Goal: Task Accomplishment & Management: Use online tool/utility

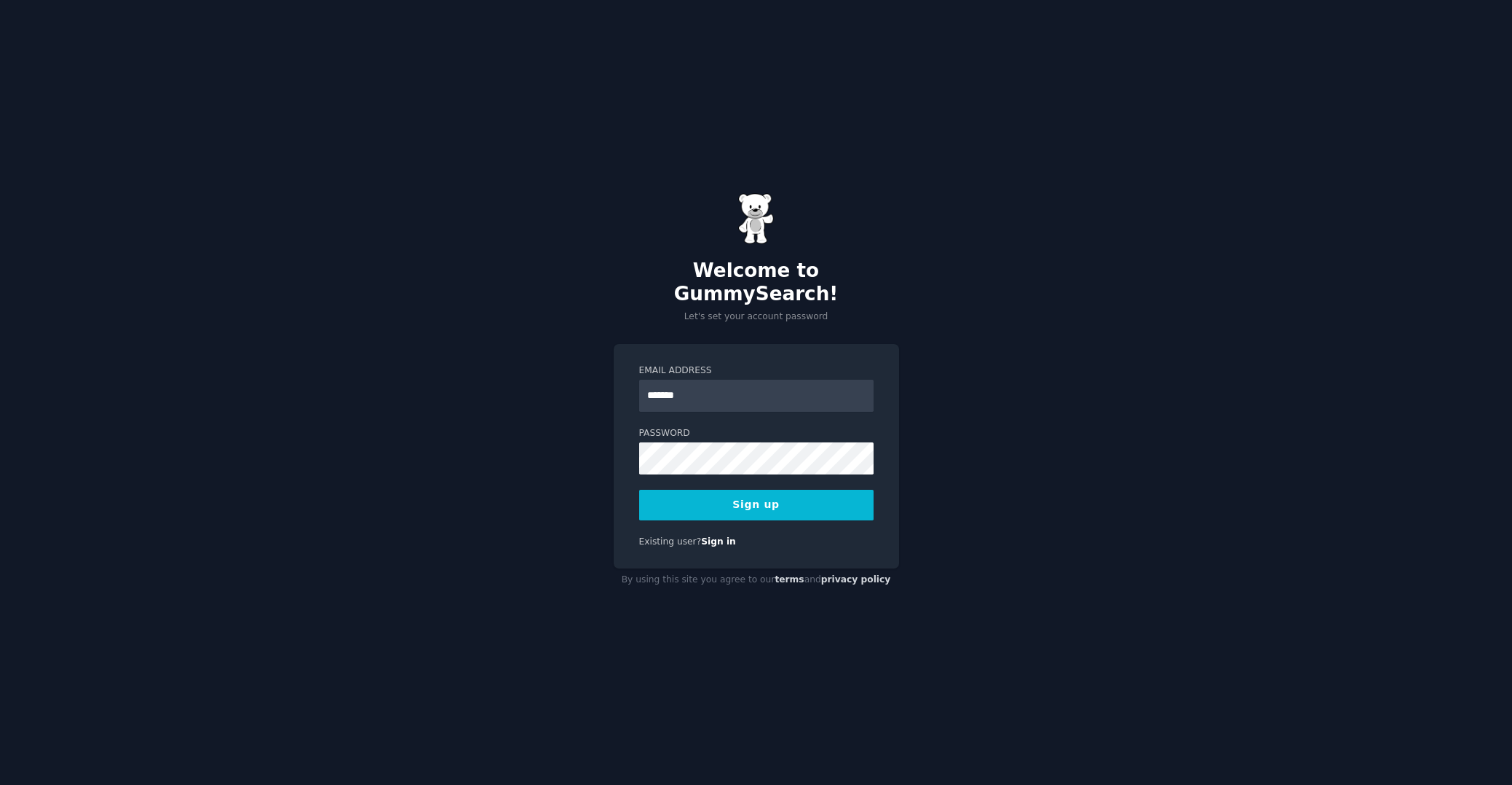
type input "**********"
click at [744, 489] on button "Sign up" at bounding box center [757, 504] width 235 height 31
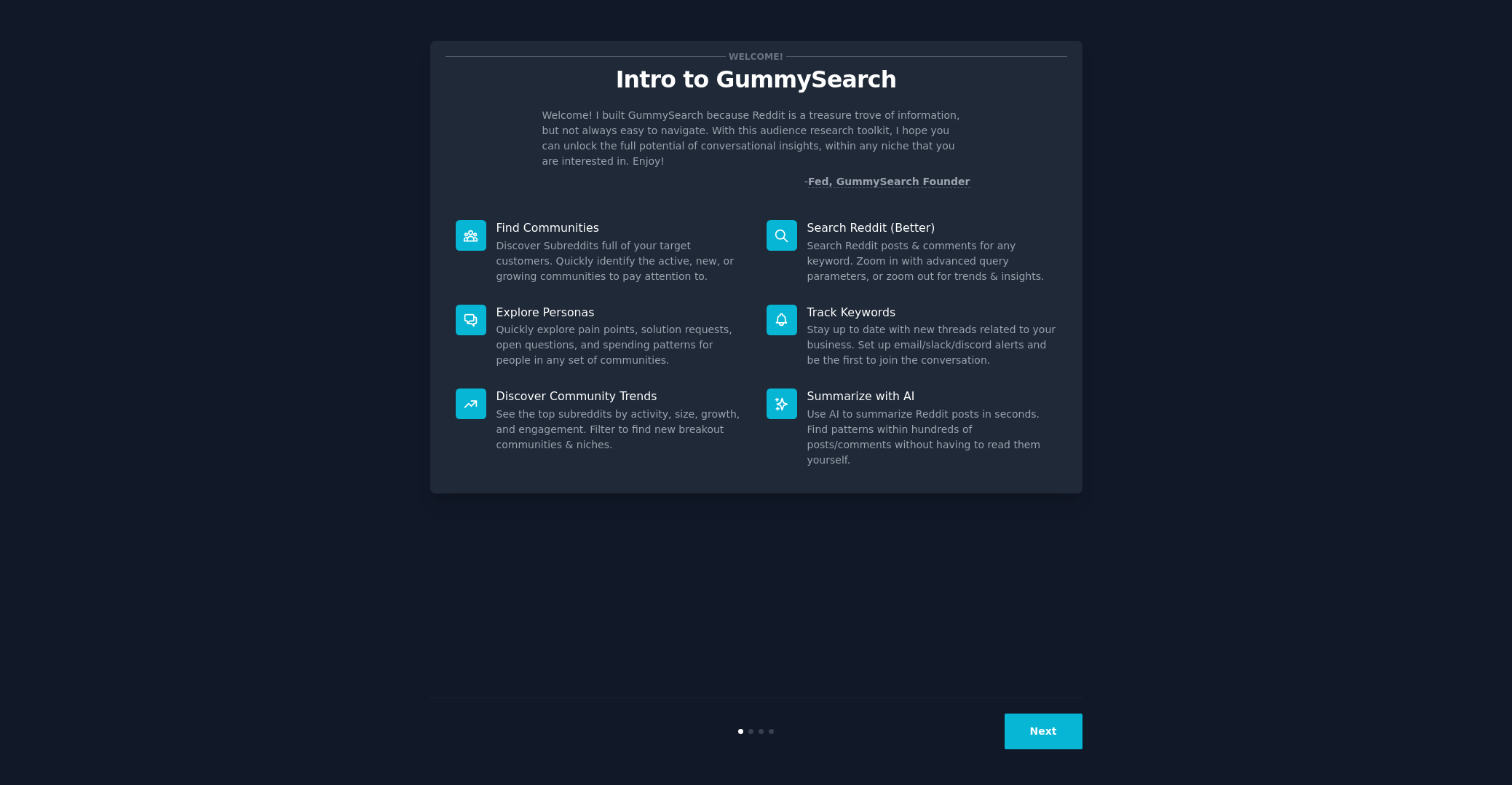
click at [737, 93] on p "Intro to GummySearch" at bounding box center [756, 80] width 622 height 26
drag, startPoint x: 821, startPoint y: 202, endPoint x: 841, endPoint y: 209, distance: 21.2
click at [821, 210] on div "Search Reddit (Better) Search Reddit posts & comments for any keyword. Zoom in …" at bounding box center [912, 252] width 310 height 85
click at [842, 220] on p "Search Reddit (Better)" at bounding box center [931, 228] width 249 height 16
click at [774, 228] on icon at bounding box center [782, 236] width 16 height 16
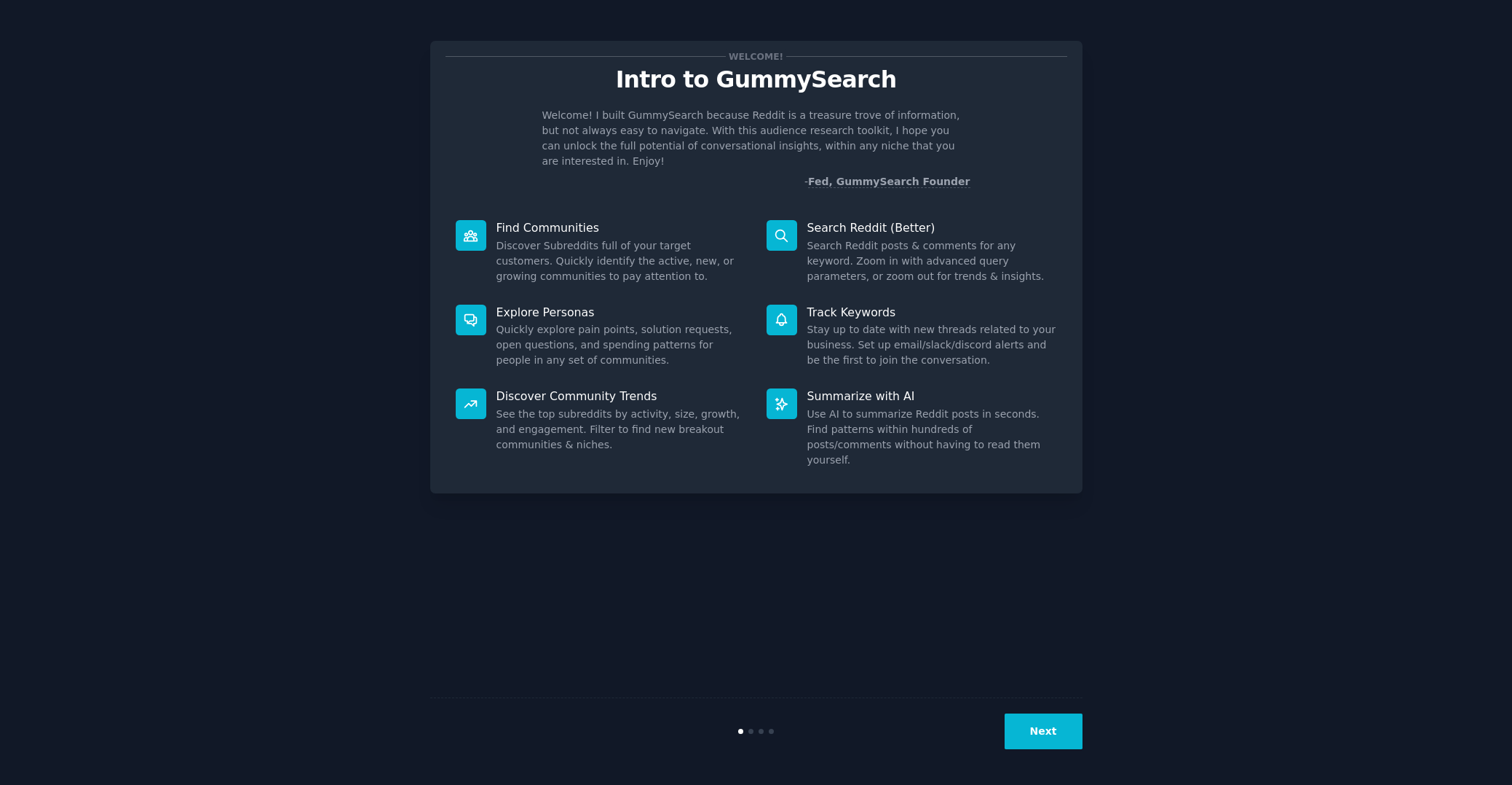
click at [1051, 726] on button "Next" at bounding box center [1043, 731] width 78 height 36
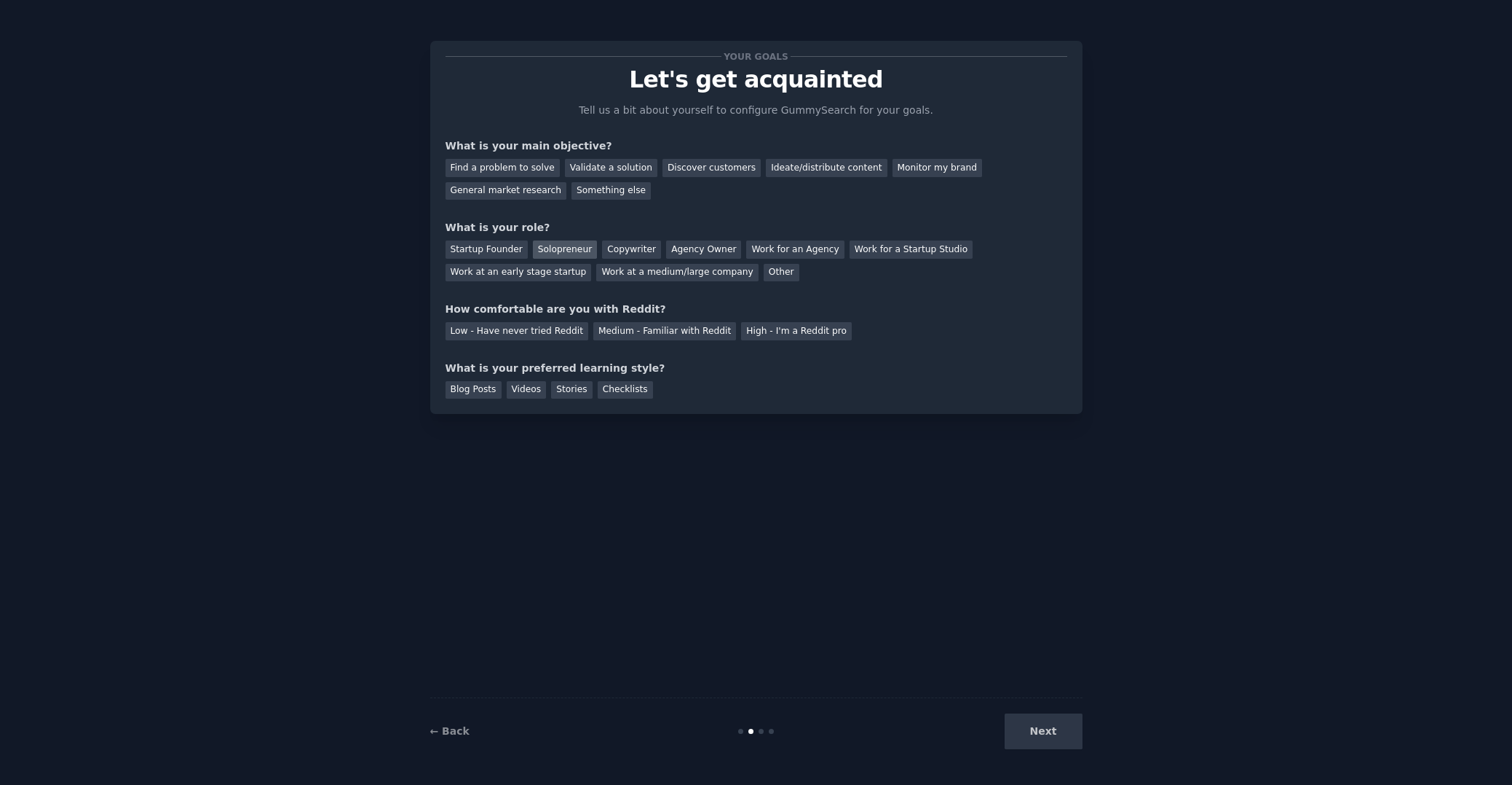
click at [564, 247] on div "Solopreneur" at bounding box center [565, 250] width 64 height 18
click at [509, 168] on div "Find a problem to solve" at bounding box center [503, 168] width 114 height 18
click at [575, 389] on div "Stories" at bounding box center [571, 390] width 40 height 18
click at [486, 390] on div "Blog Posts" at bounding box center [473, 390] width 56 height 18
click at [628, 336] on div "Medium - Familiar with Reddit" at bounding box center [664, 331] width 143 height 18
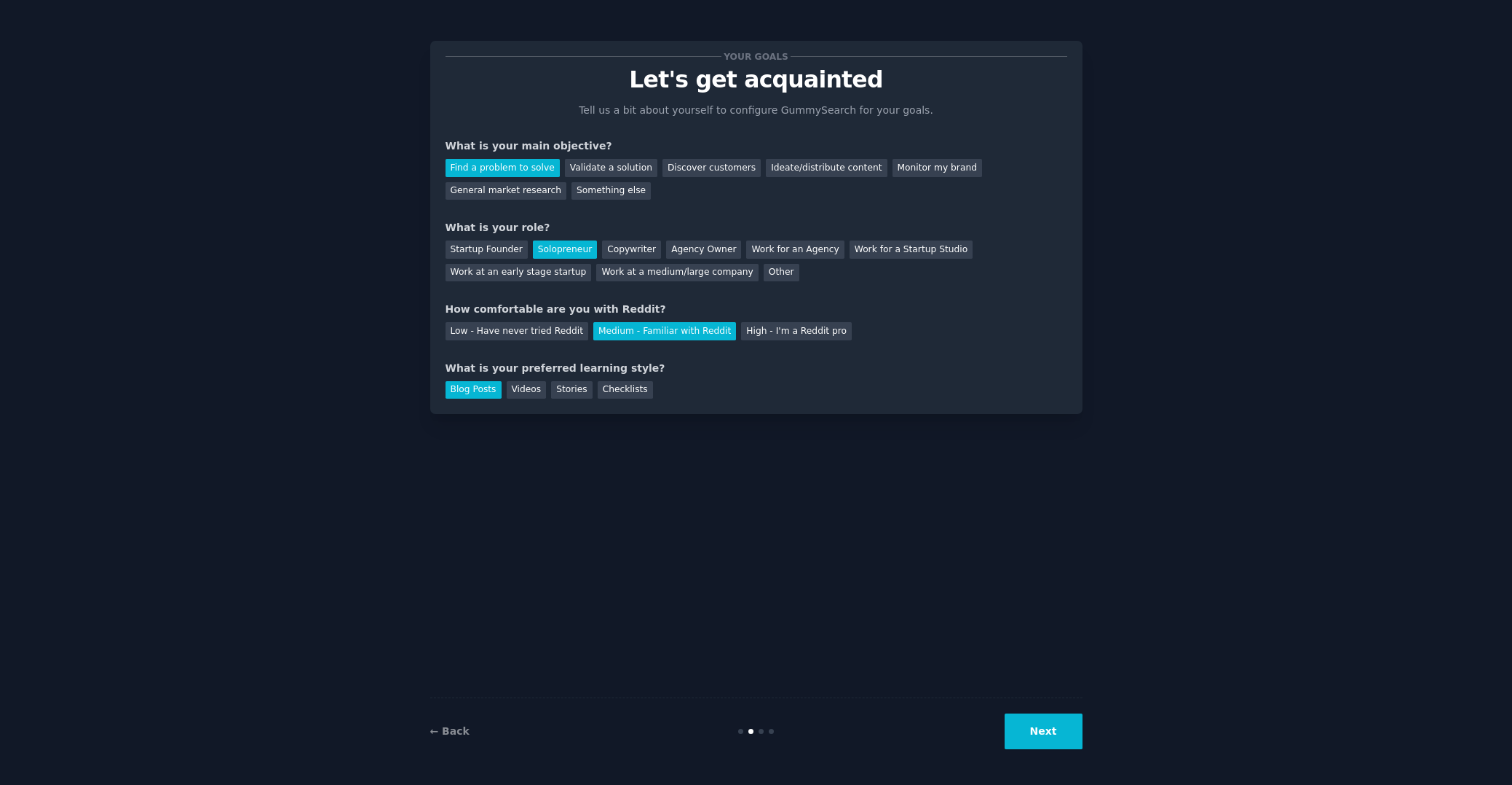
click at [1048, 738] on button "Next" at bounding box center [1043, 731] width 78 height 36
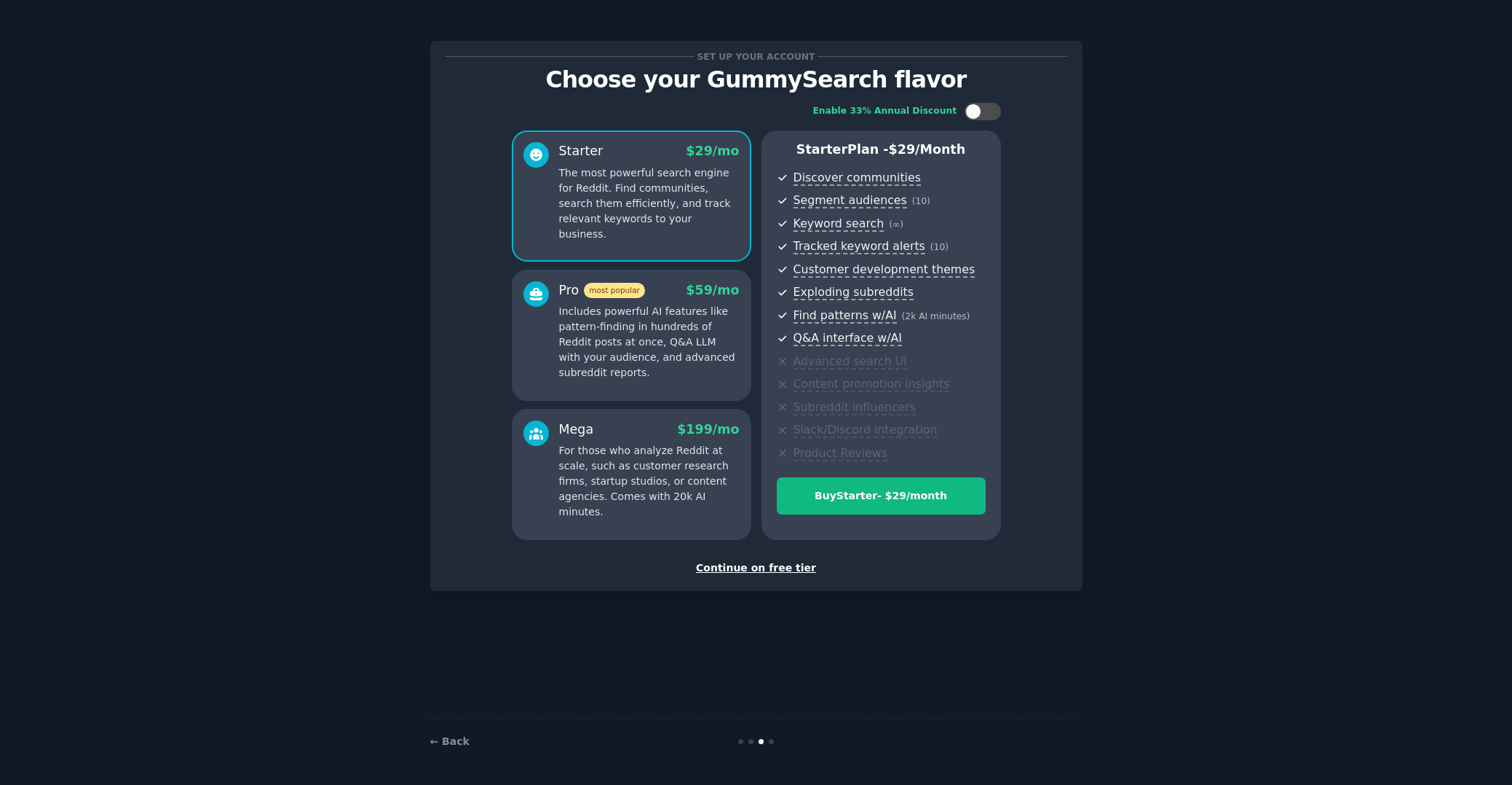
click at [777, 568] on div "Continue on free tier" at bounding box center [756, 568] width 622 height 16
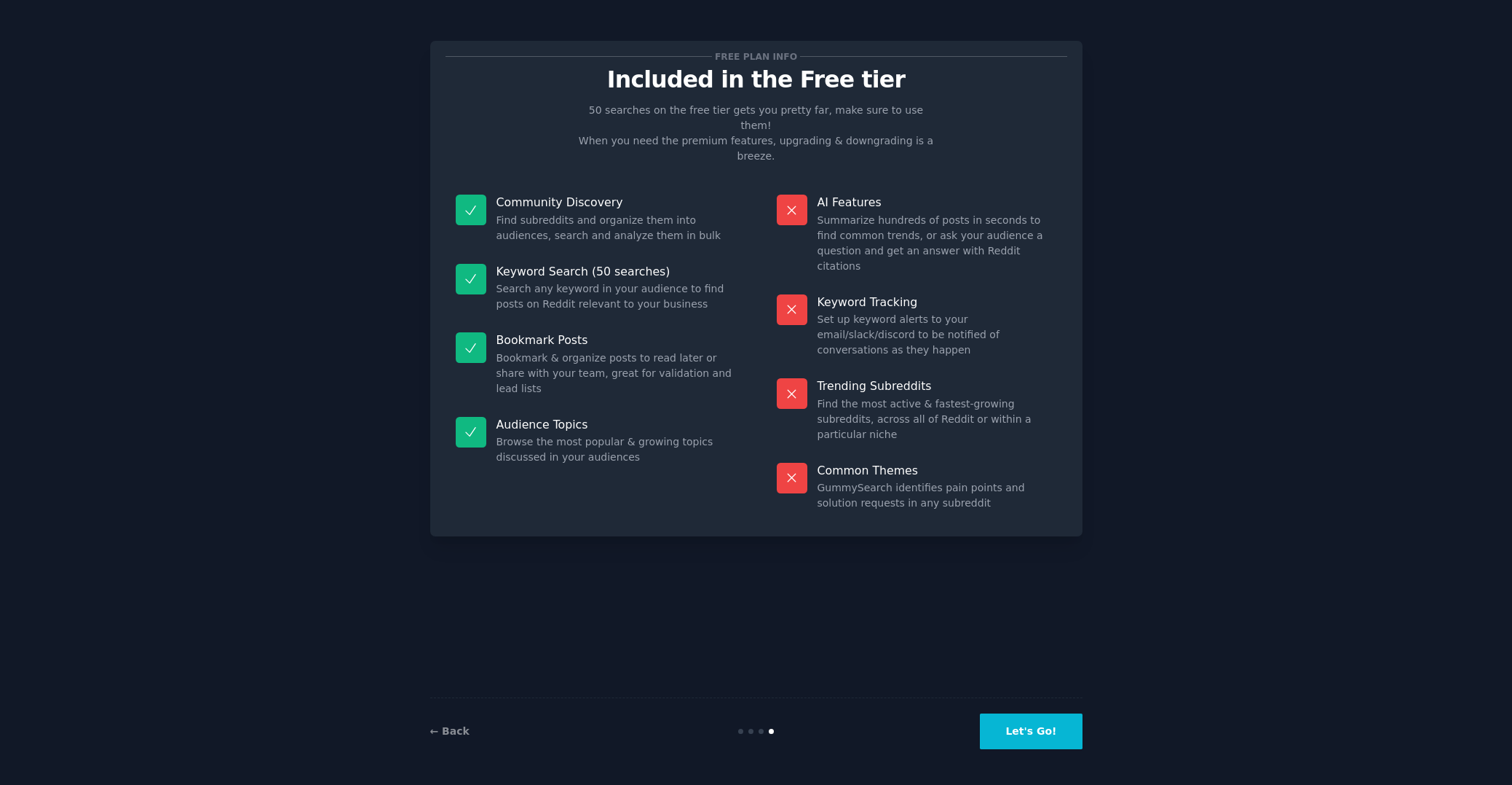
click at [1052, 733] on button "Let's Go!" at bounding box center [1030, 731] width 102 height 36
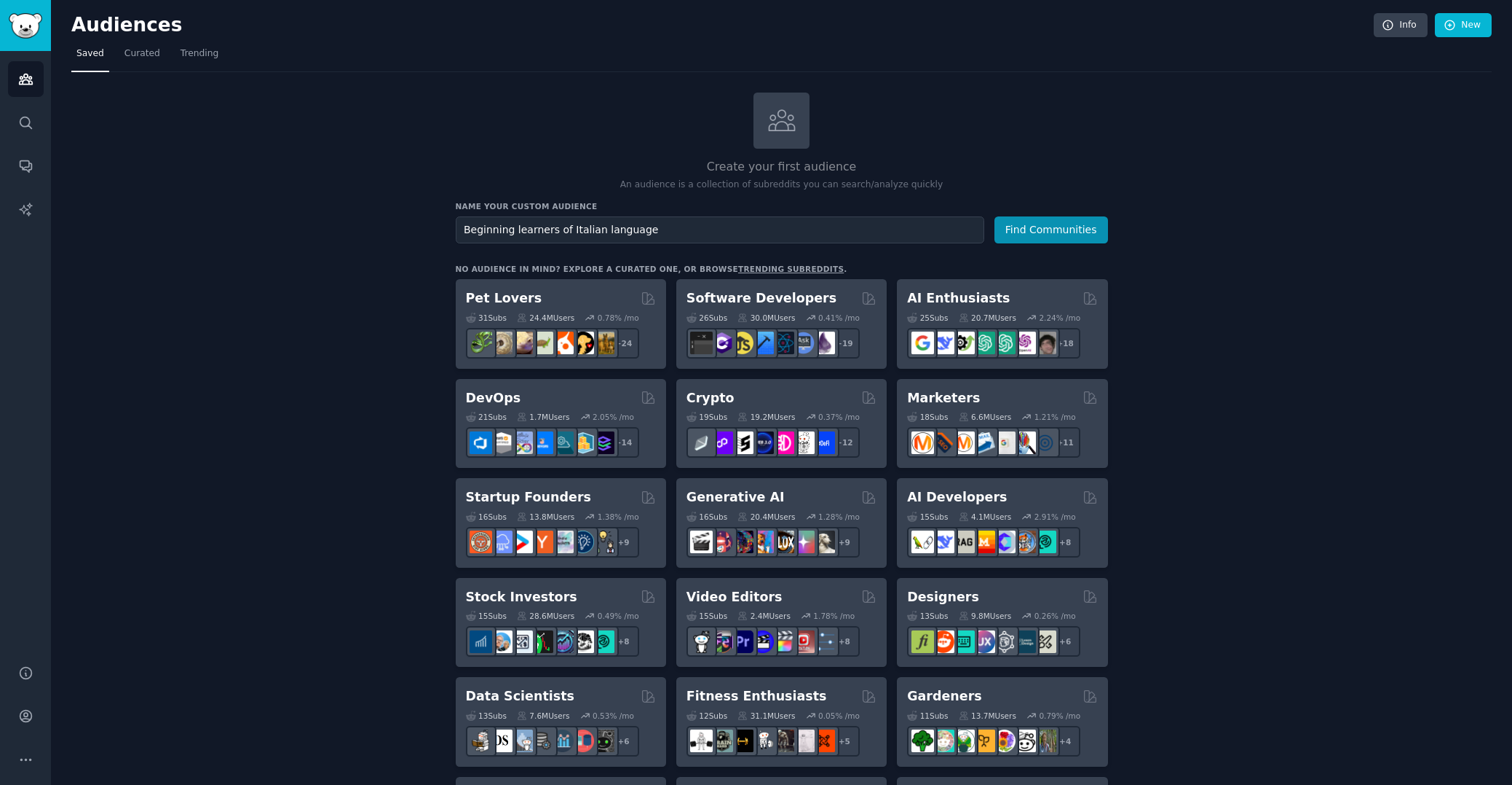
drag, startPoint x: 567, startPoint y: 220, endPoint x: 561, endPoint y: 239, distance: 19.9
click at [566, 221] on input "Beginning learners of Italian language" at bounding box center [720, 229] width 528 height 27
drag, startPoint x: 500, startPoint y: 227, endPoint x: 482, endPoint y: 233, distance: 19.0
click at [500, 227] on input "Beginning learners of Italian language" at bounding box center [720, 229] width 528 height 27
drag, startPoint x: 515, startPoint y: 229, endPoint x: 520, endPoint y: 246, distance: 17.7
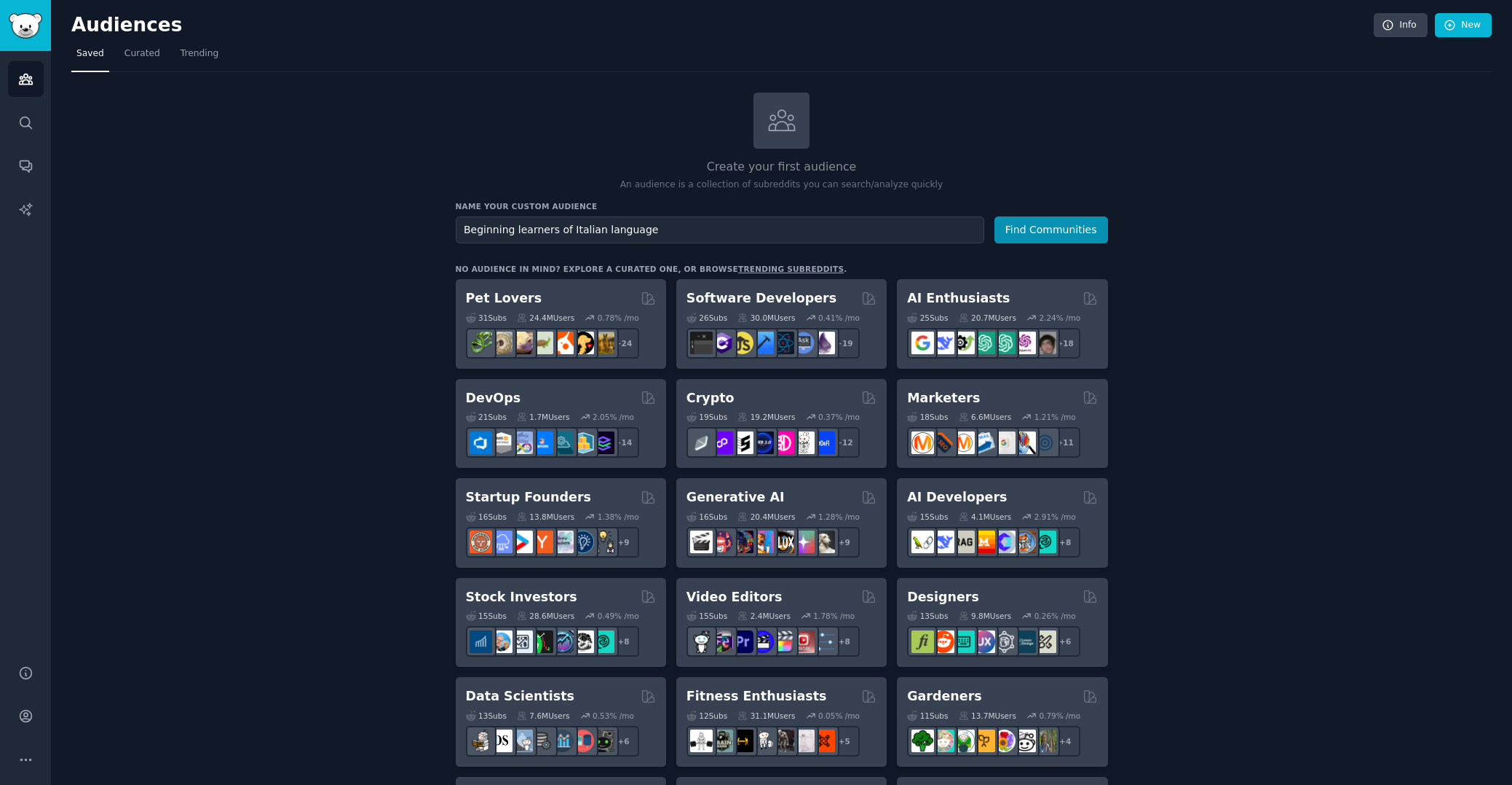
click at [515, 229] on input "Beginning learners of Italian language" at bounding box center [720, 229] width 528 height 27
drag, startPoint x: 512, startPoint y: 229, endPoint x: 531, endPoint y: 242, distance: 23.0
click at [512, 229] on input "Beginning learners of Italian language" at bounding box center [720, 229] width 528 height 27
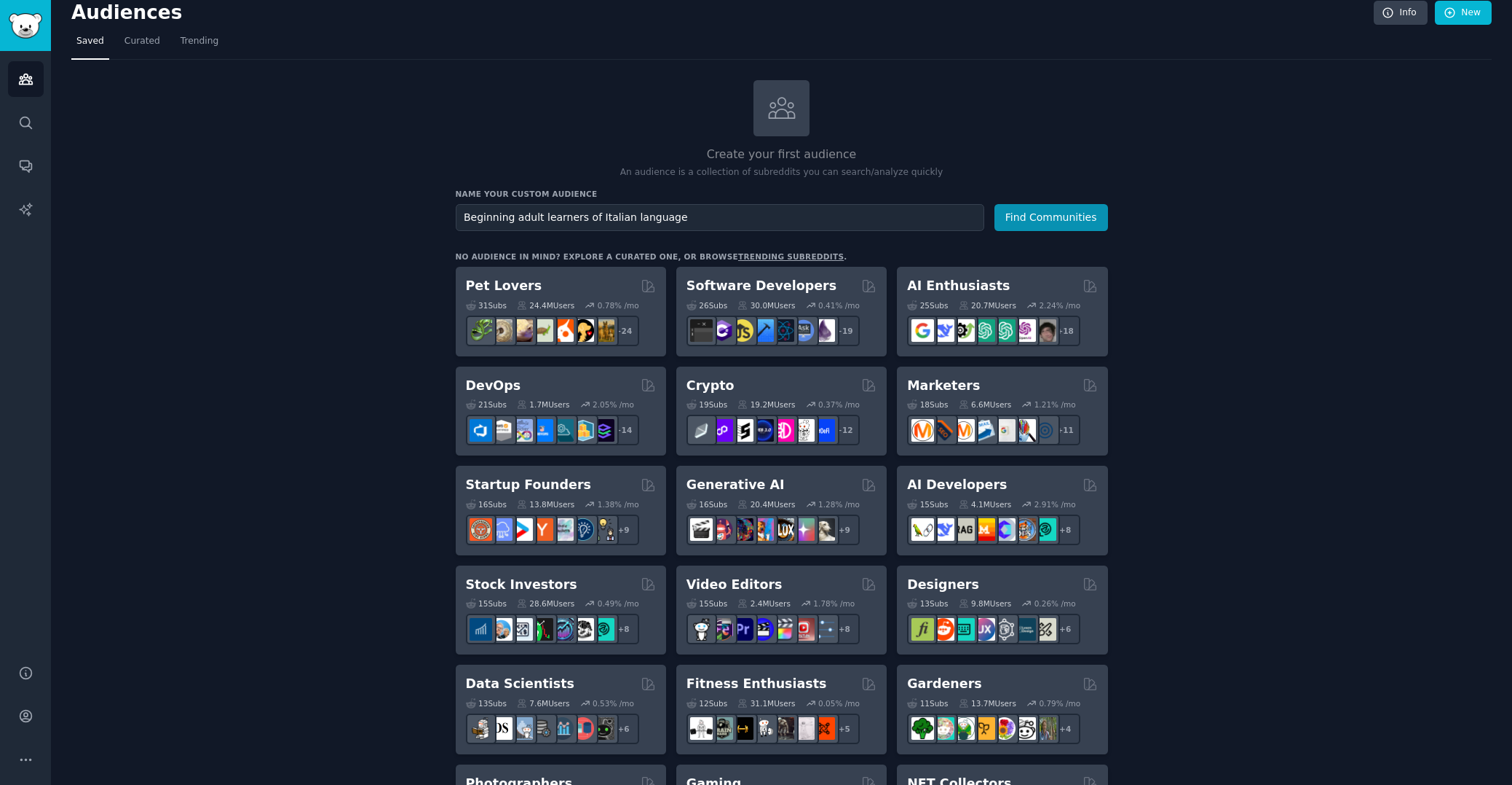
drag, startPoint x: 584, startPoint y: 212, endPoint x: 589, endPoint y: 219, distance: 8.6
click at [584, 212] on input "Beginning adult learners of Italian language" at bounding box center [720, 217] width 528 height 27
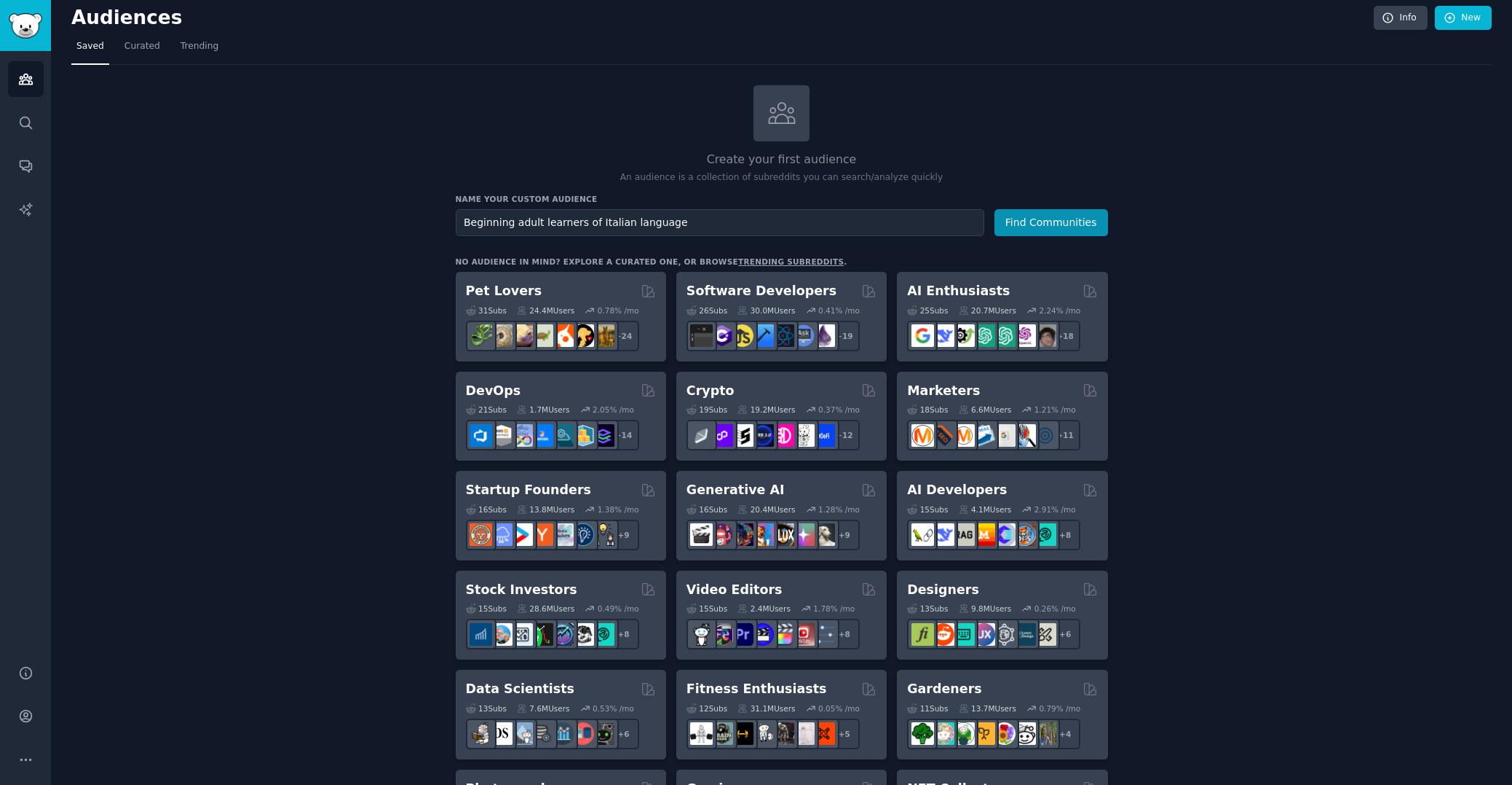
drag, startPoint x: 589, startPoint y: 216, endPoint x: 668, endPoint y: 280, distance: 101.7
click at [589, 216] on input "Beginning adult learners of Italian language" at bounding box center [720, 222] width 528 height 27
type input "Beginning adult learners of the Italian language"
click at [995, 209] on button "Find Communities" at bounding box center [1051, 222] width 113 height 27
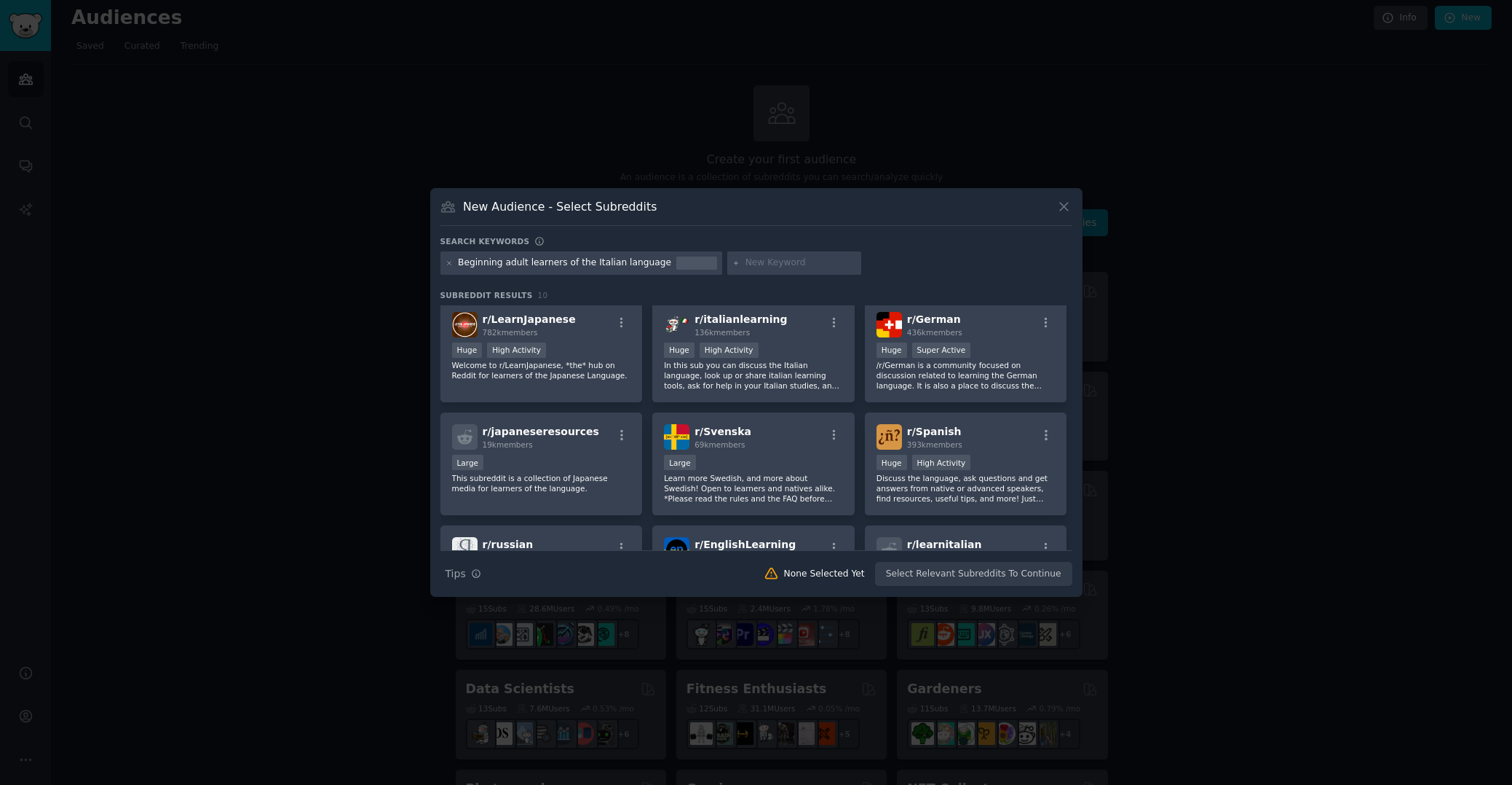
scroll to position [4, 0]
click at [754, 349] on div "High Activity" at bounding box center [729, 351] width 59 height 16
click at [740, 322] on span "r/ italianlearning" at bounding box center [741, 320] width 93 height 12
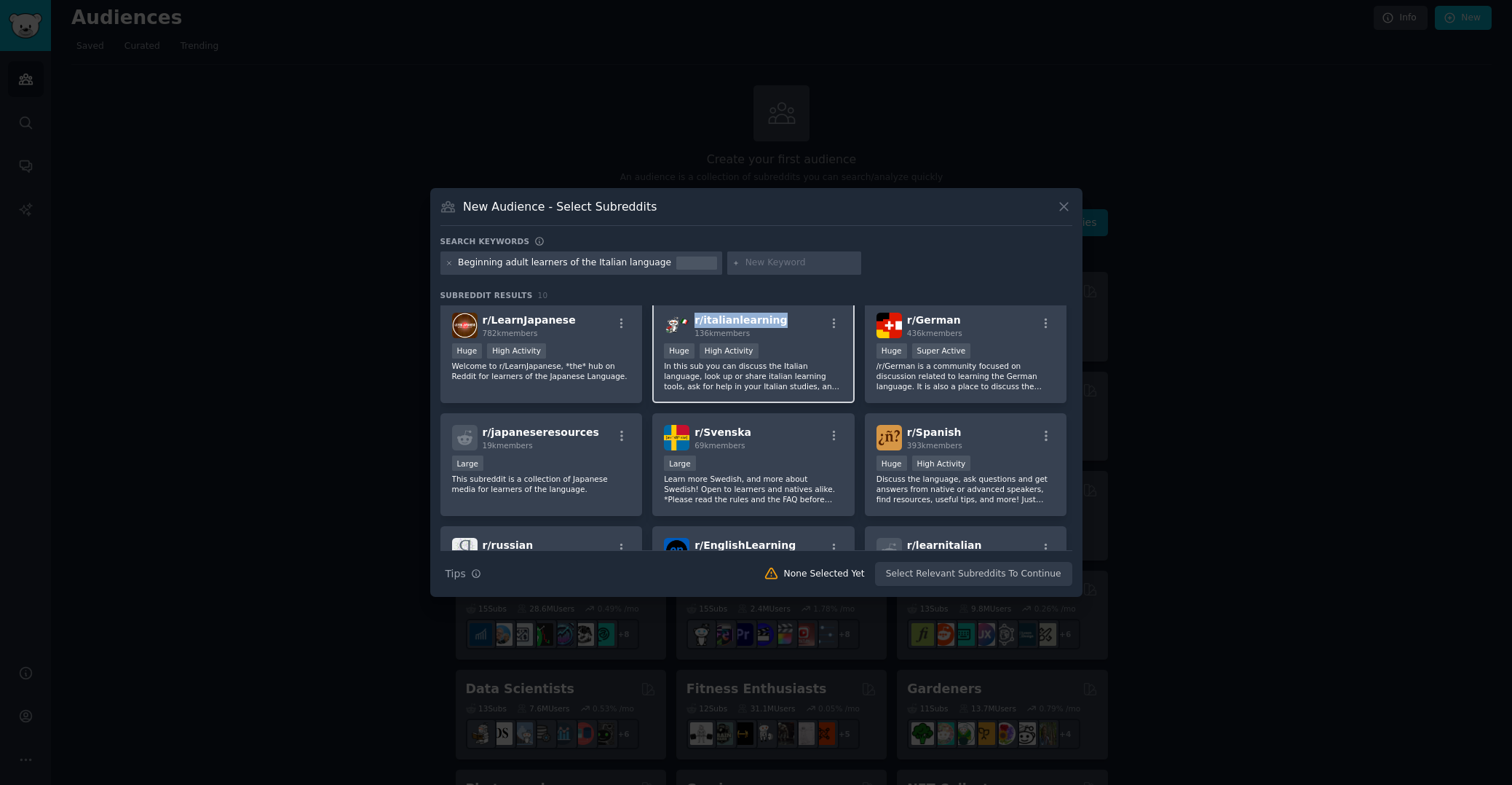
click at [740, 322] on span "r/ italianlearning" at bounding box center [741, 320] width 93 height 12
click at [1028, 569] on button "Create Audience" at bounding box center [1025, 574] width 97 height 25
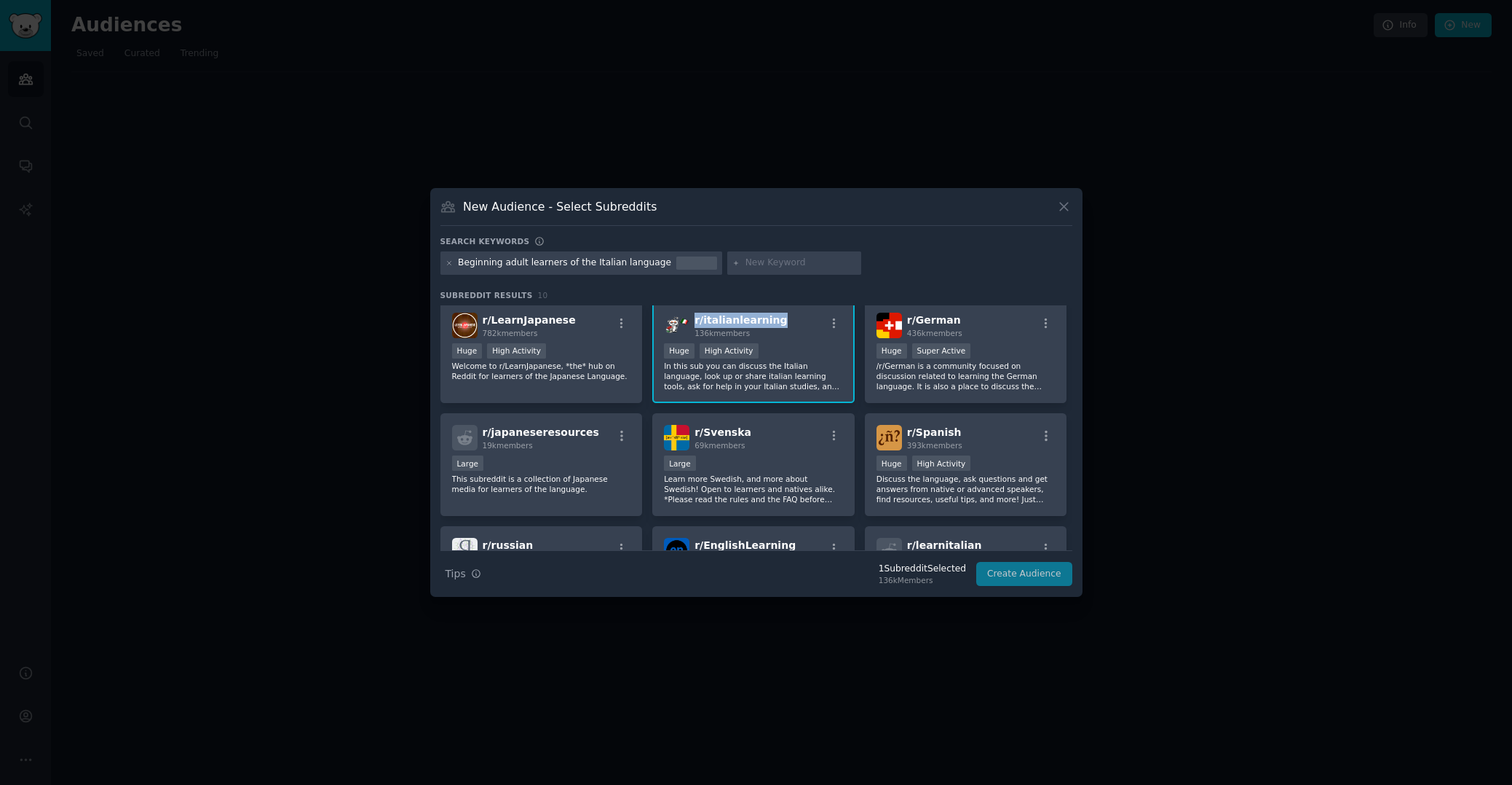
scroll to position [0, 0]
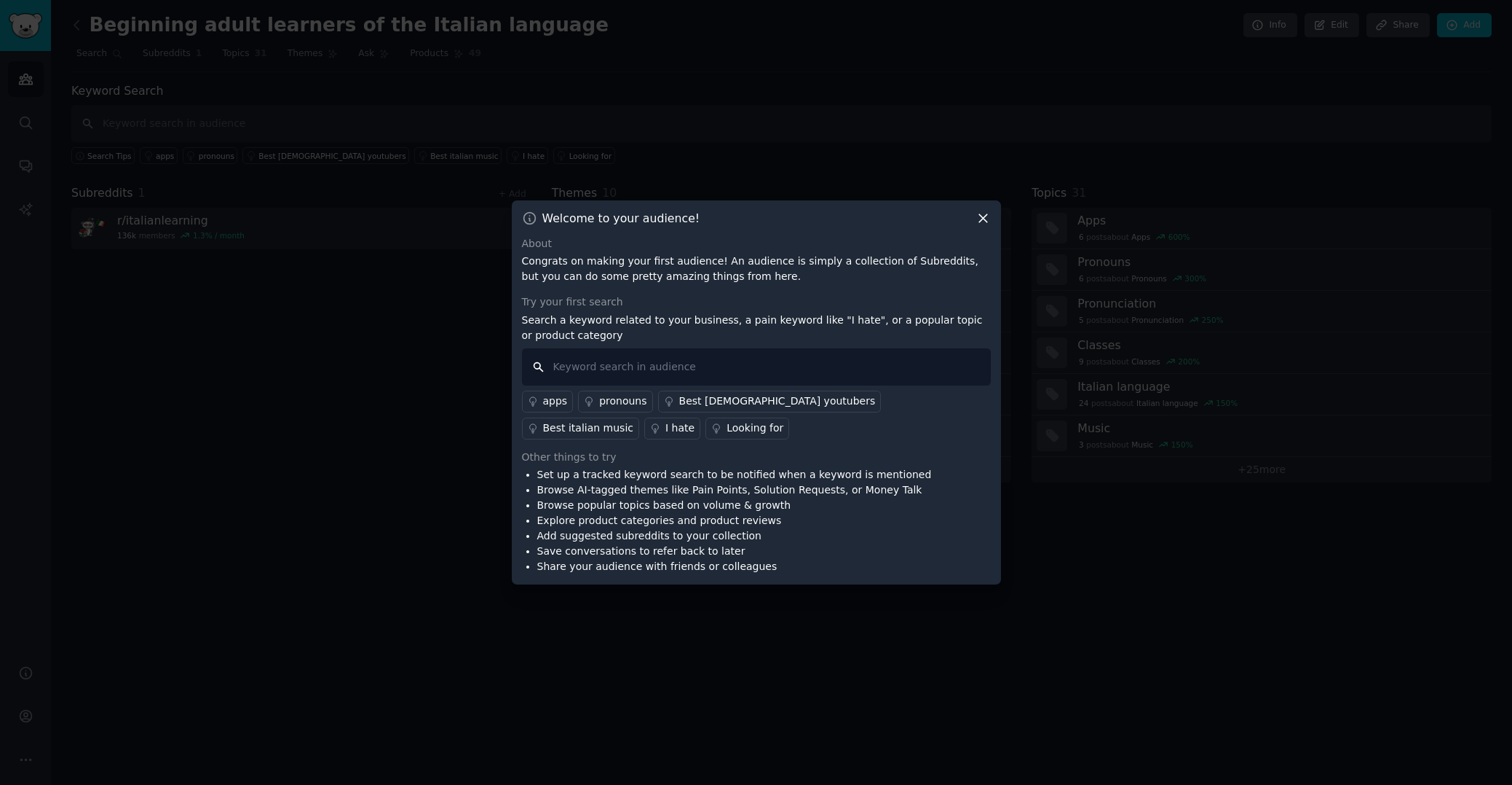
click at [563, 366] on input "text" at bounding box center [757, 367] width 469 height 37
type input "s"
type input "Stagnated or stalled in my beginning skills"
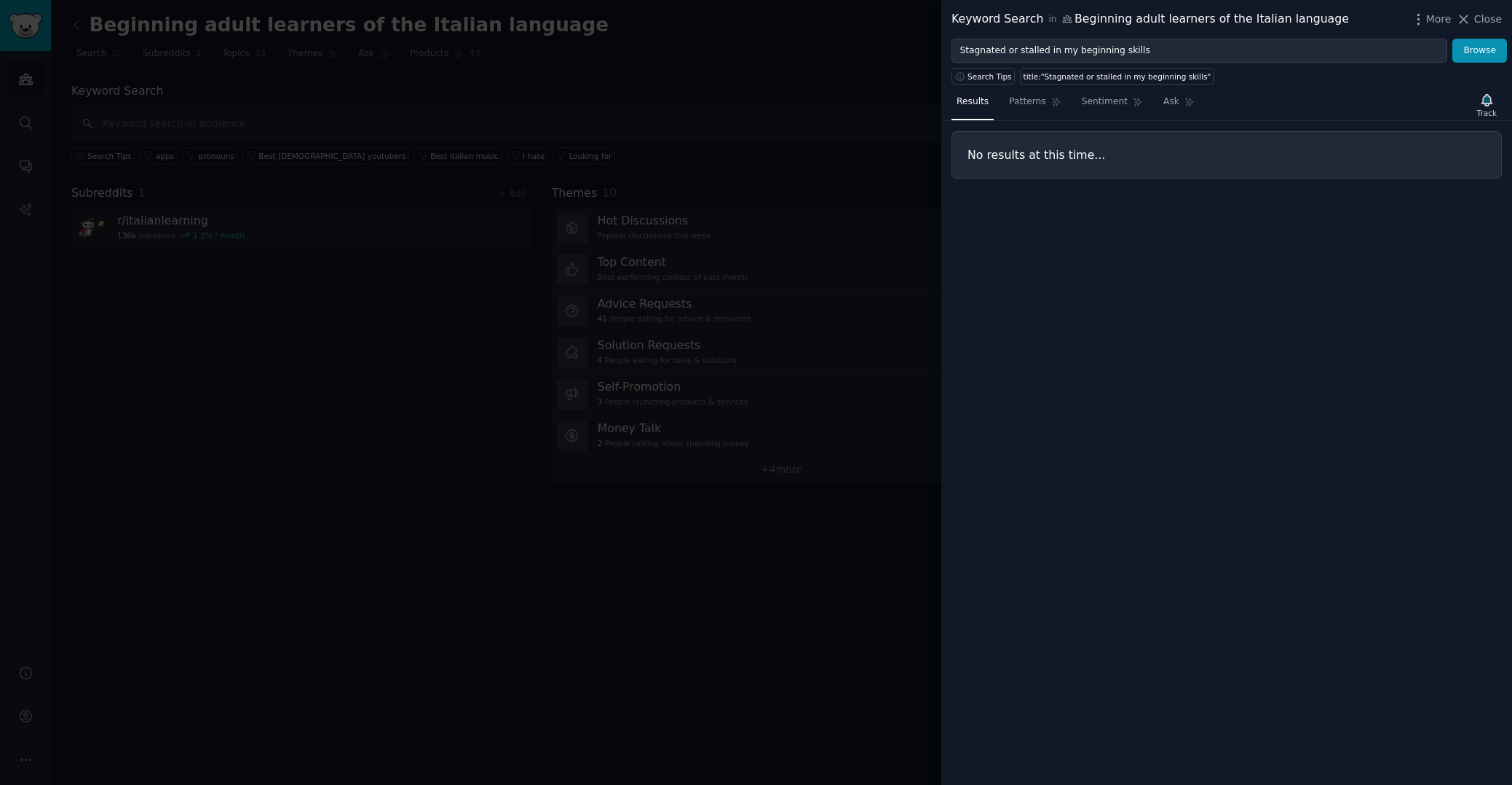
click at [1063, 156] on h3 "No results at this time..." at bounding box center [1227, 155] width 518 height 16
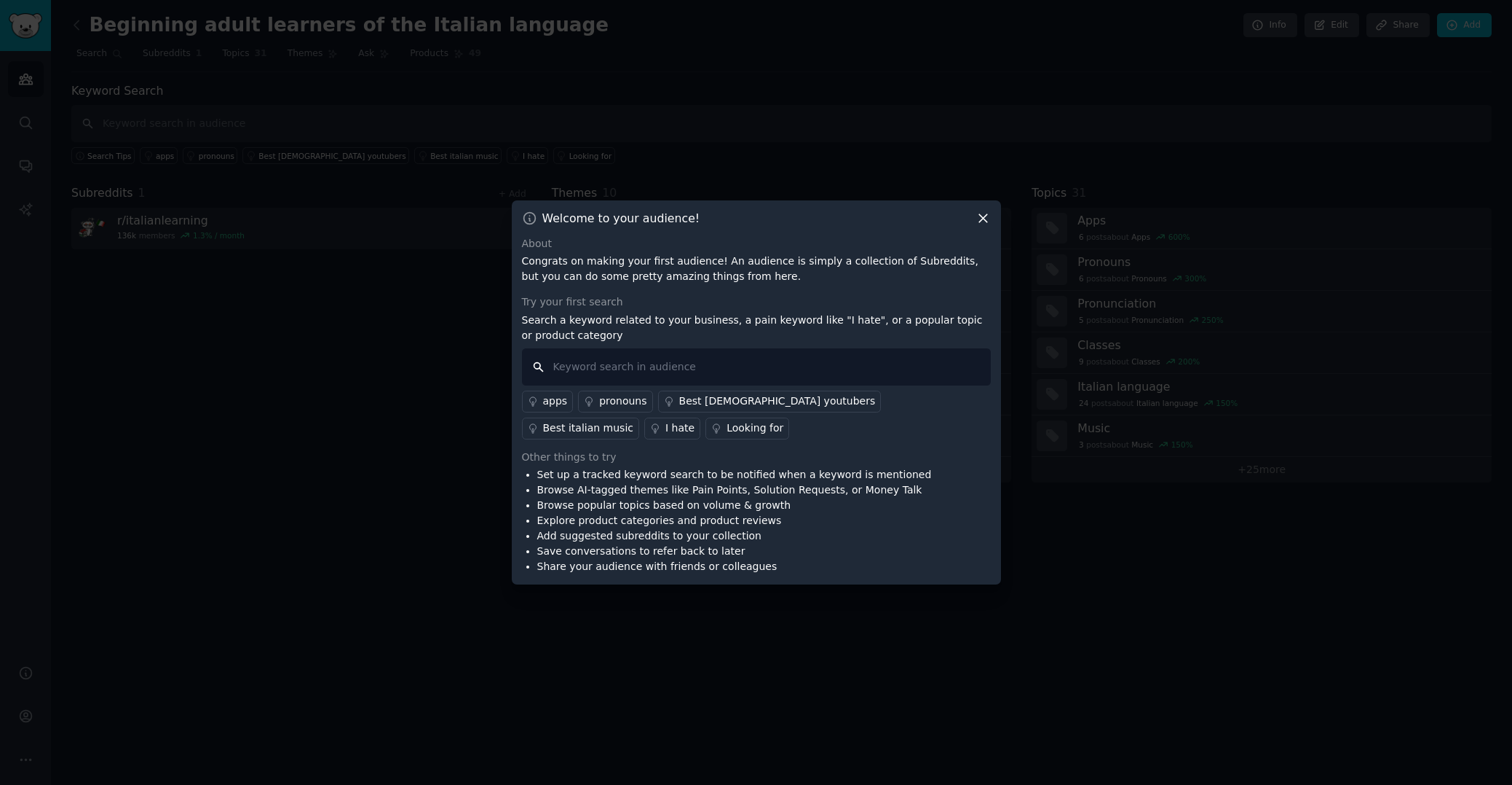
click at [592, 375] on input "text" at bounding box center [757, 367] width 469 height 37
click at [983, 219] on icon at bounding box center [984, 218] width 8 height 8
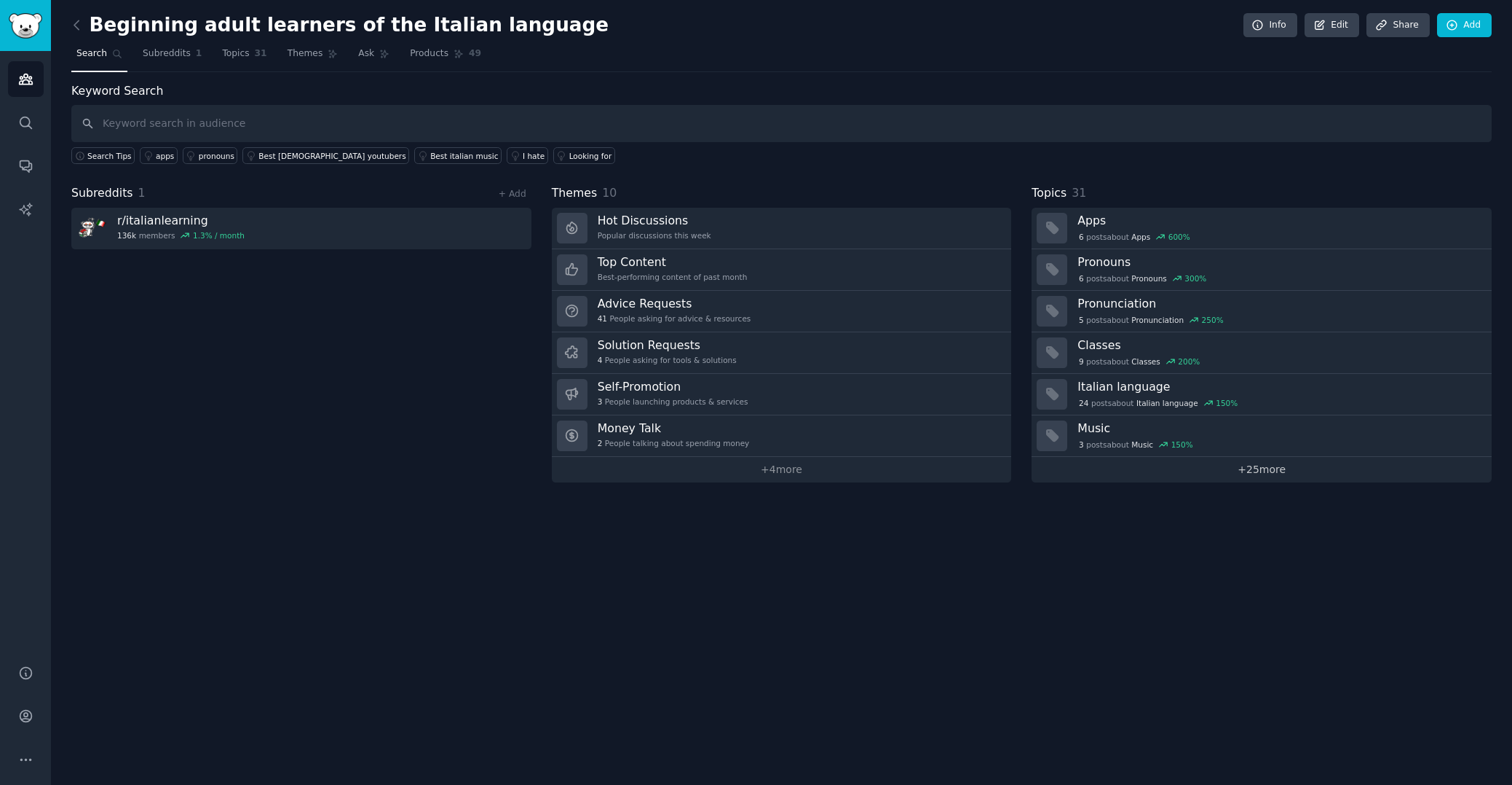
click at [1260, 469] on link "+ 25 more" at bounding box center [1262, 469] width 460 height 26
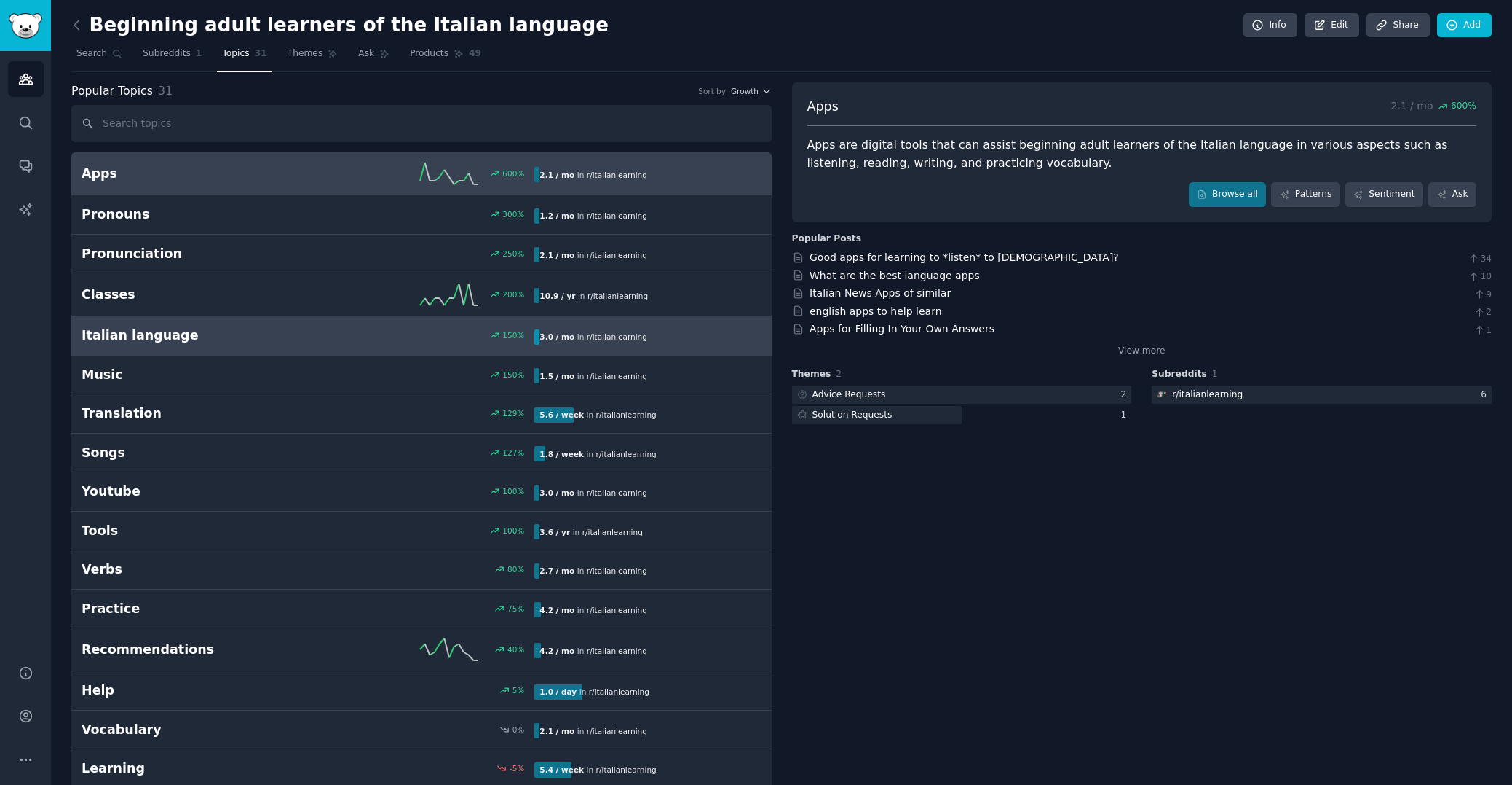
click at [163, 336] on h2 "Italian language" at bounding box center [195, 335] width 227 height 18
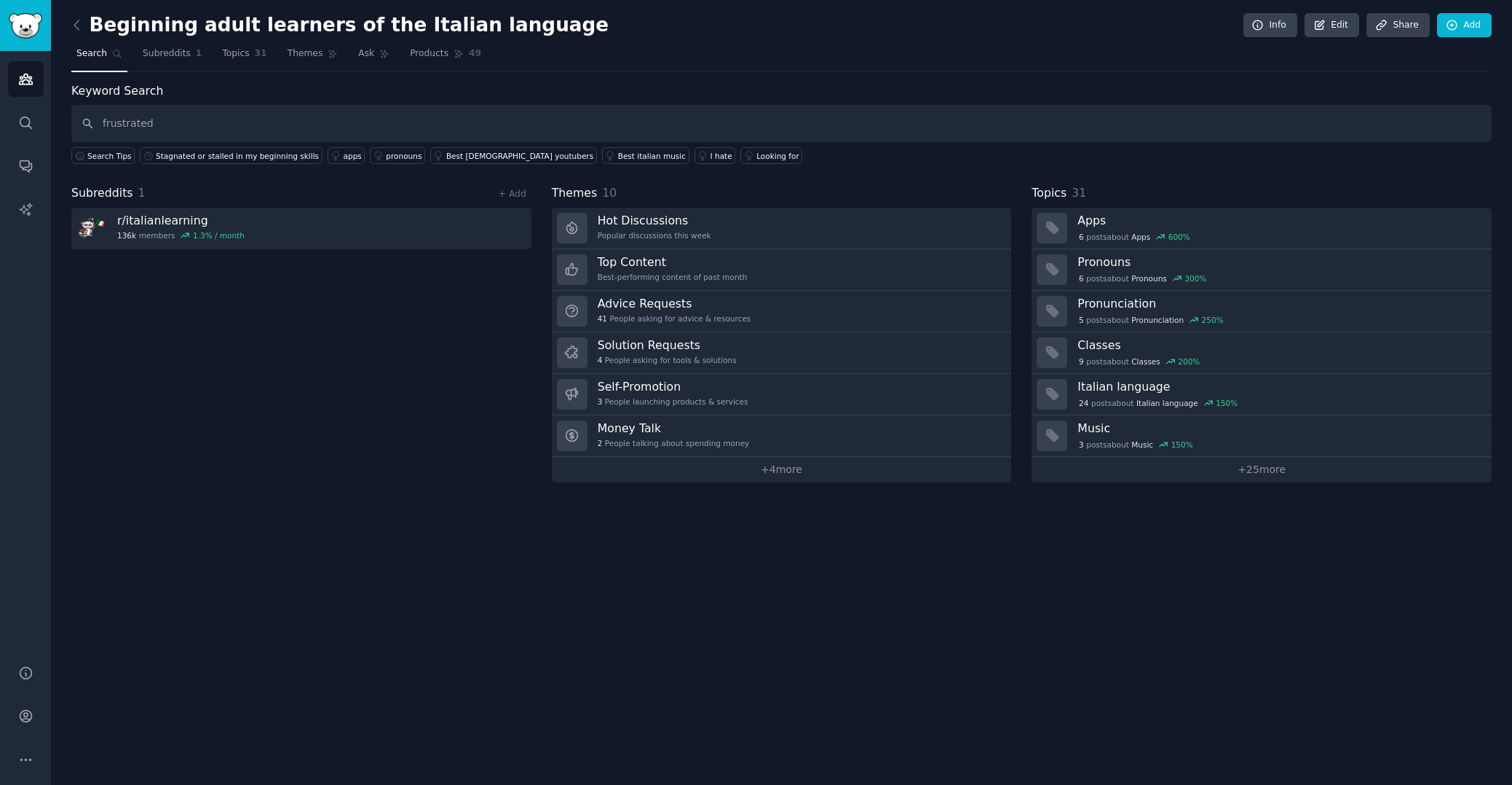
type input "frustrated"
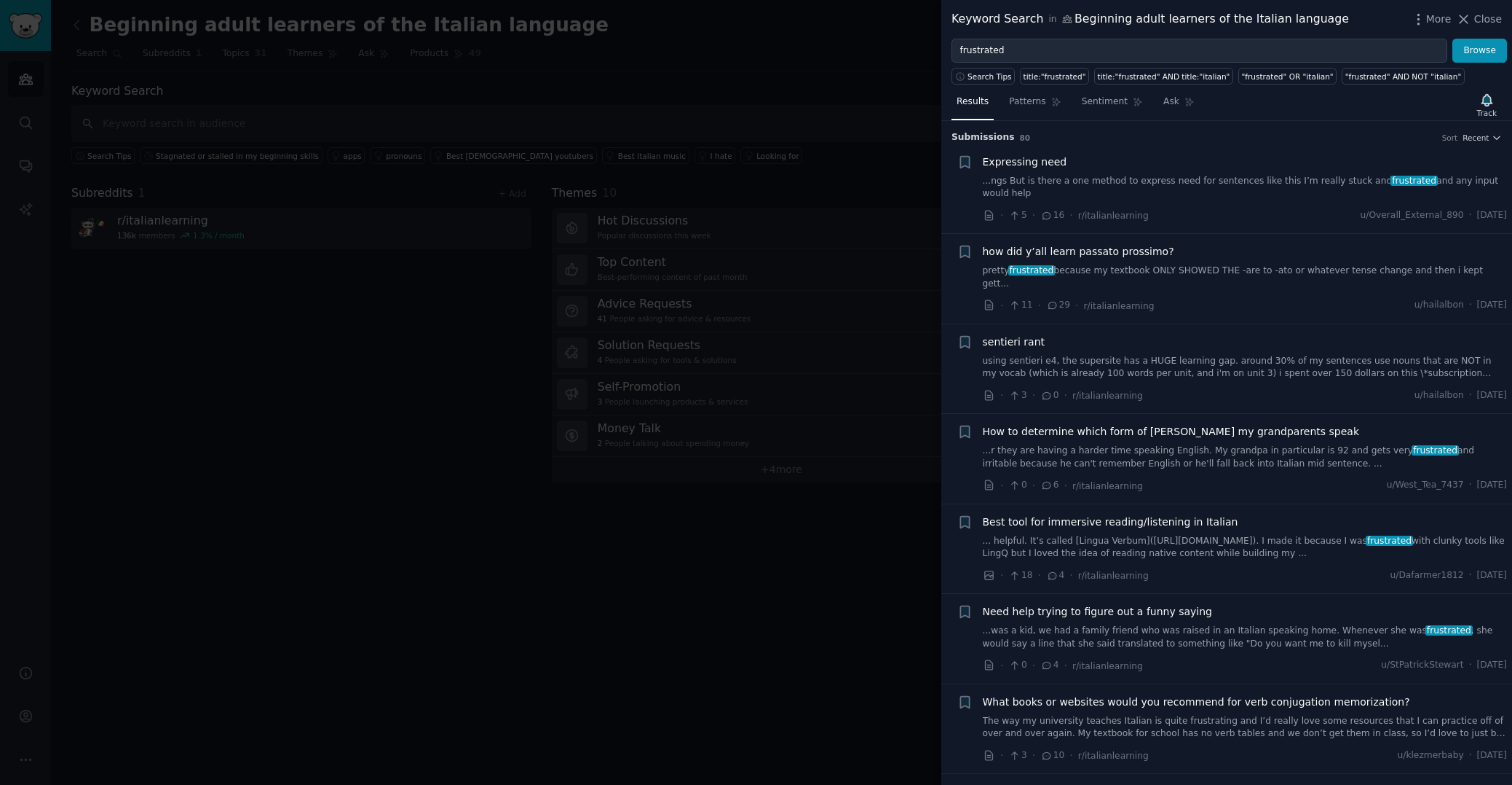
click at [1361, 324] on li "+ sentieri rant using sentieri e4, the supersite has a HUGE learning gap. aroun…" at bounding box center [1226, 369] width 571 height 90
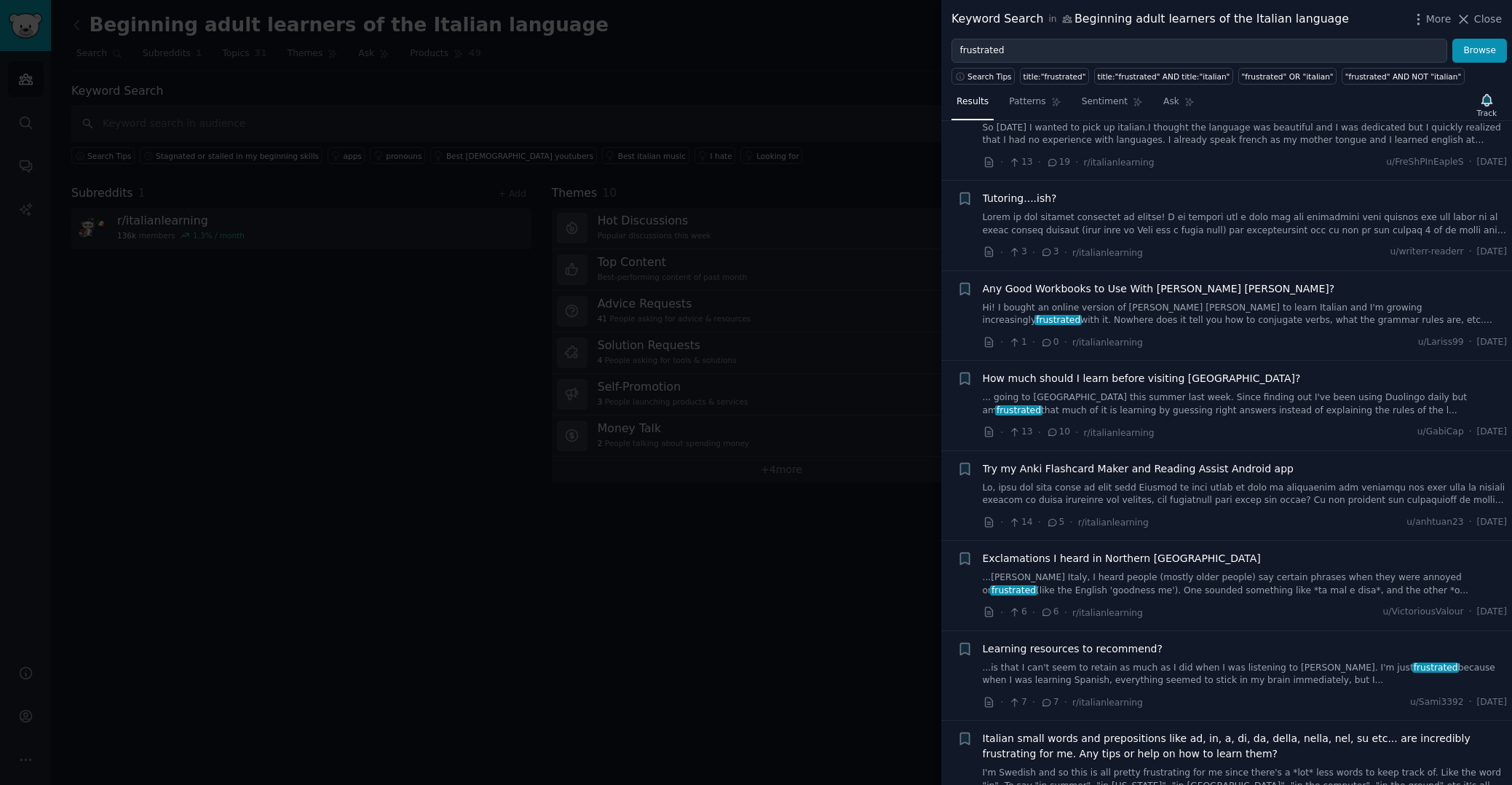
scroll to position [6427, 0]
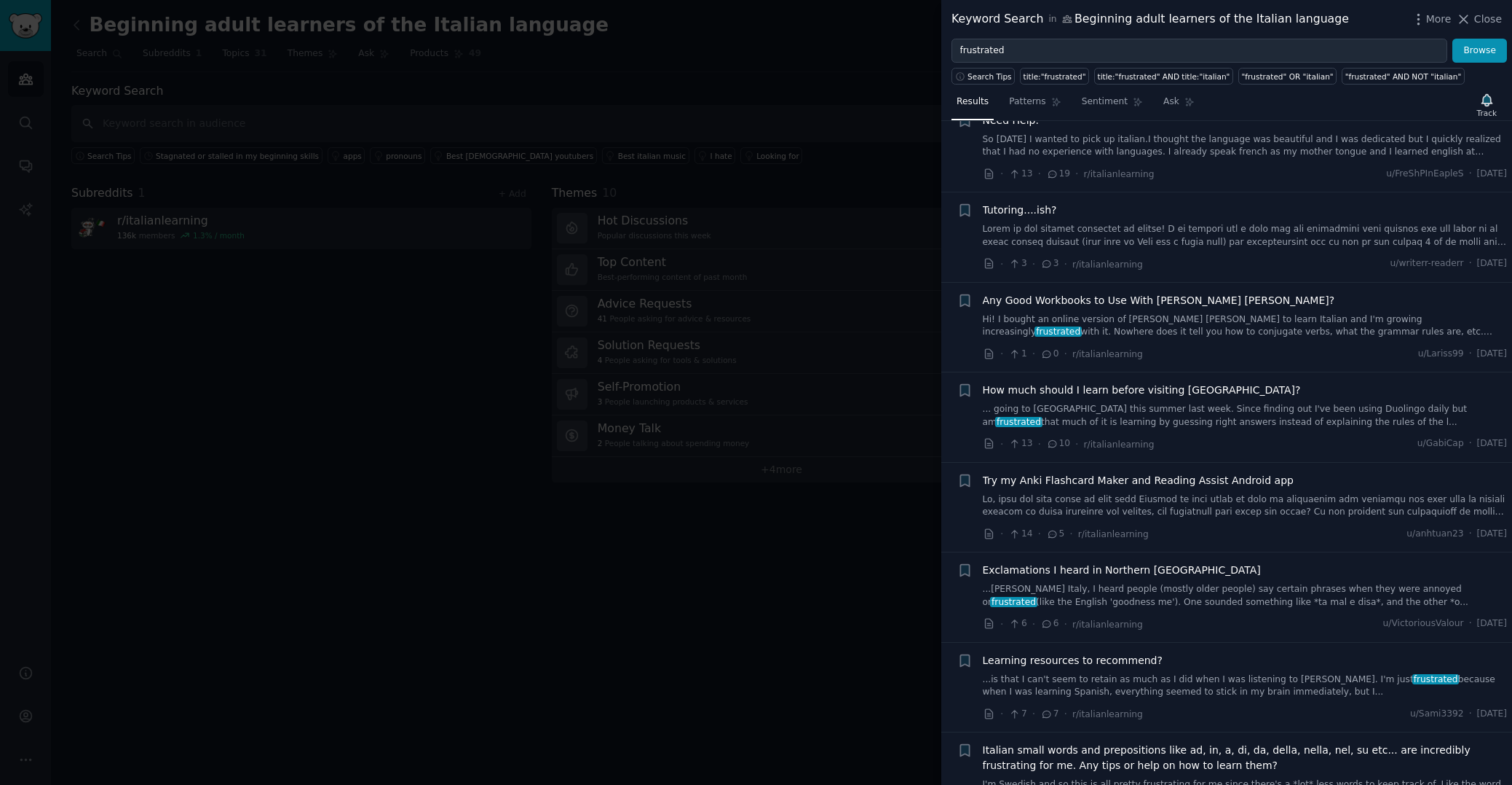
drag, startPoint x: 1507, startPoint y: 736, endPoint x: 1505, endPoint y: 768, distance: 32.1
click at [1505, 768] on li "+ Italian small words and prepositions like ad, in, a, di, da, della, nella, ne…" at bounding box center [1226, 784] width 571 height 105
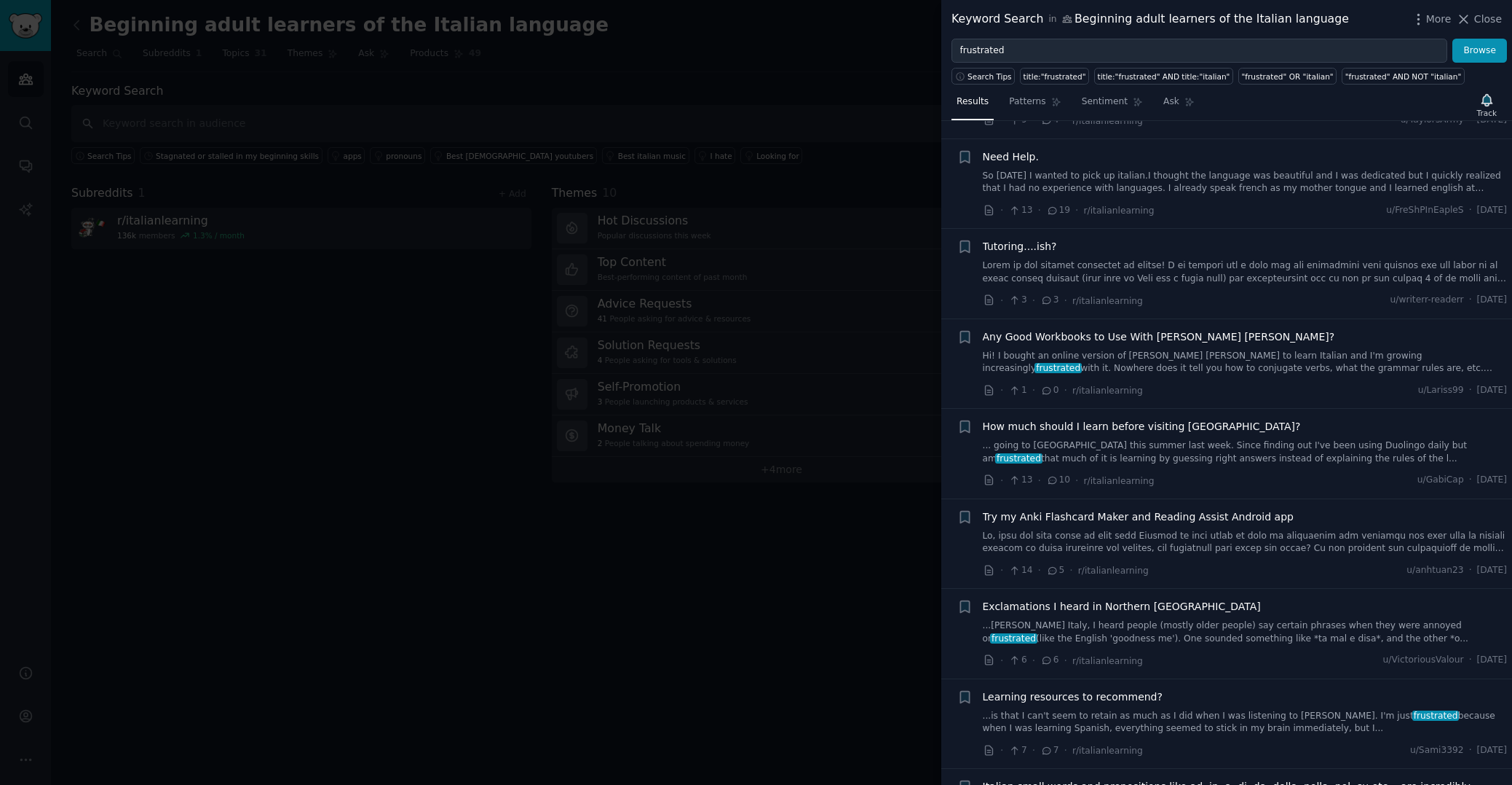
scroll to position [6384, 0]
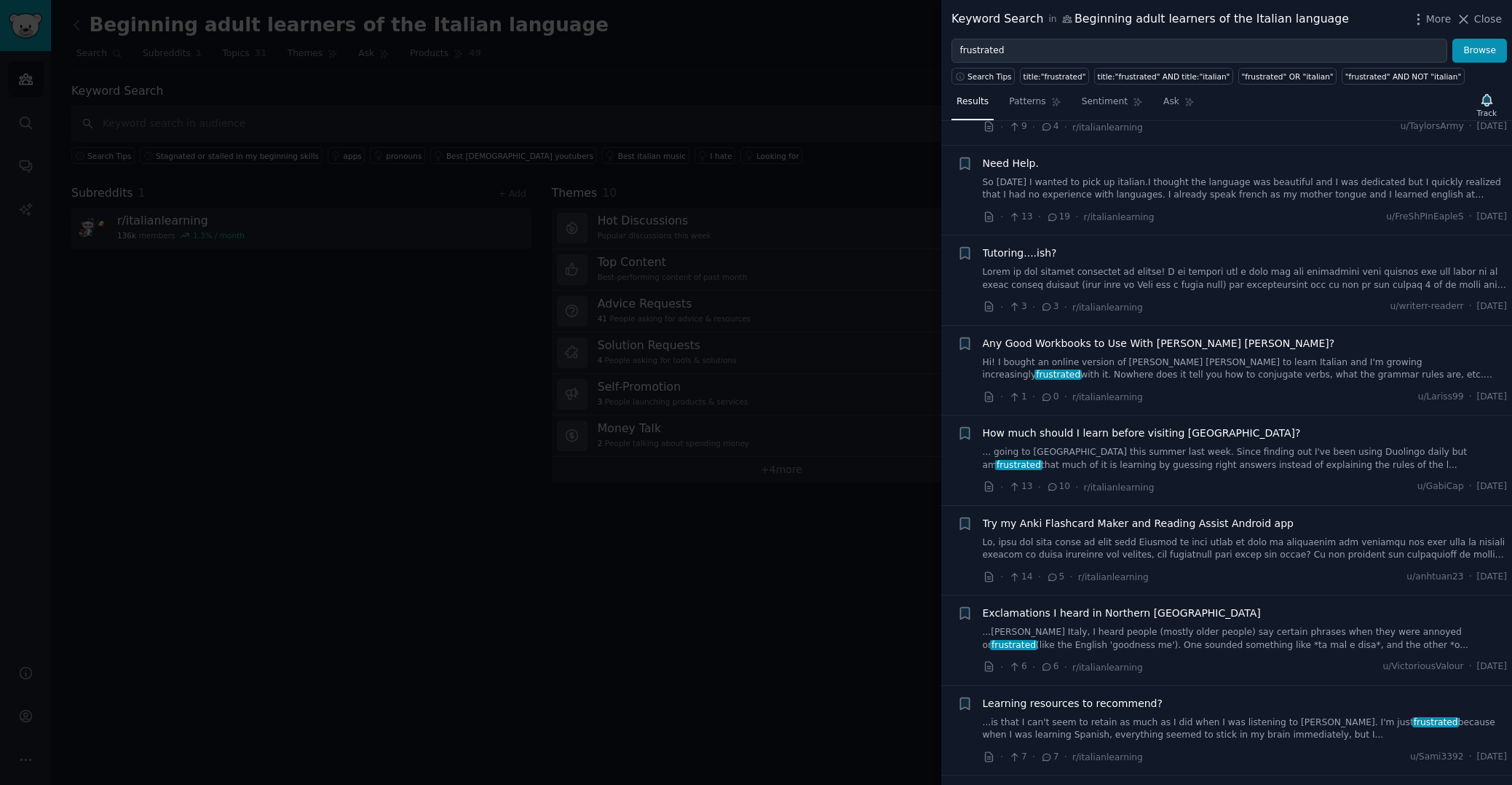
drag, startPoint x: 1507, startPoint y: 722, endPoint x: 1506, endPoint y: 764, distance: 42.0
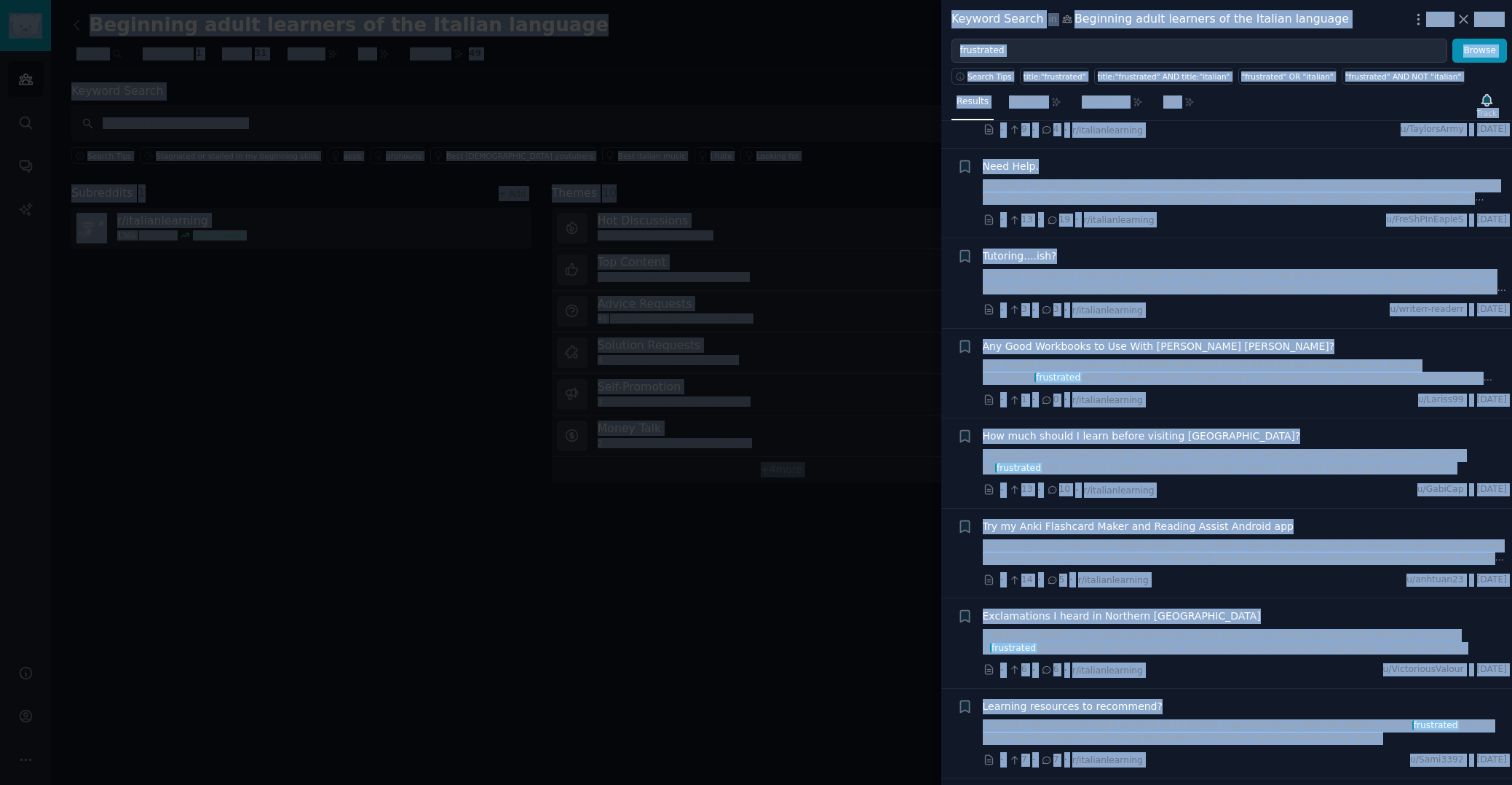
copy body "Audiences Search Conversations AI Reports Help Account More Beginning adult lea…"
